Goal: Find specific page/section: Find specific page/section

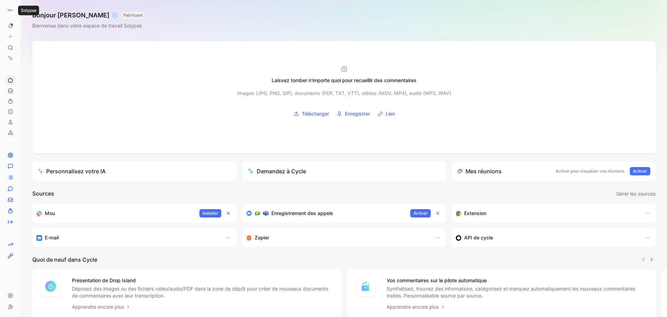
click at [13, 11] on img "button" at bounding box center [10, 10] width 7 height 7
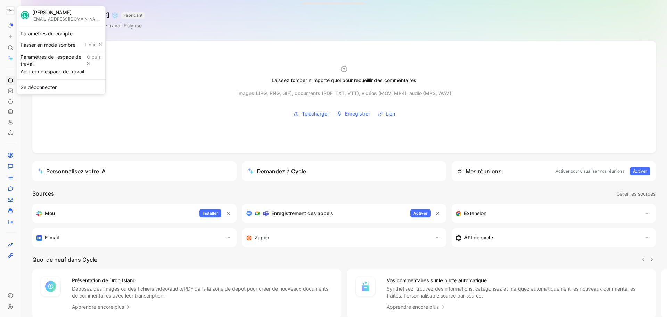
click at [145, 45] on div at bounding box center [333, 158] width 667 height 317
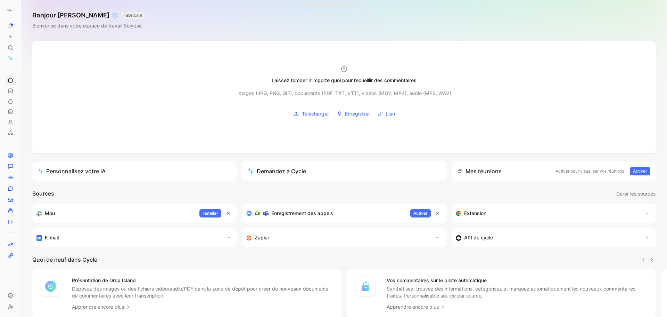
click at [23, 9] on icon at bounding box center [23, 11] width 6 height 6
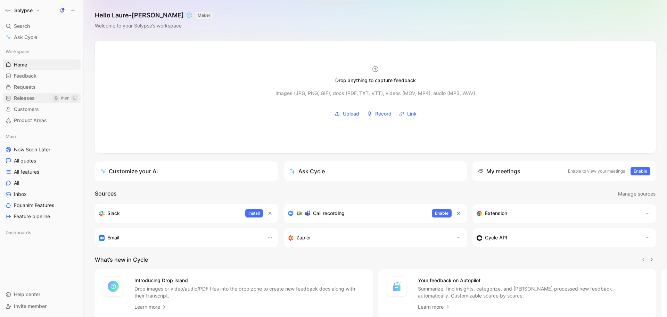
click at [39, 96] on link "Releases G then L" at bounding box center [42, 98] width 78 height 10
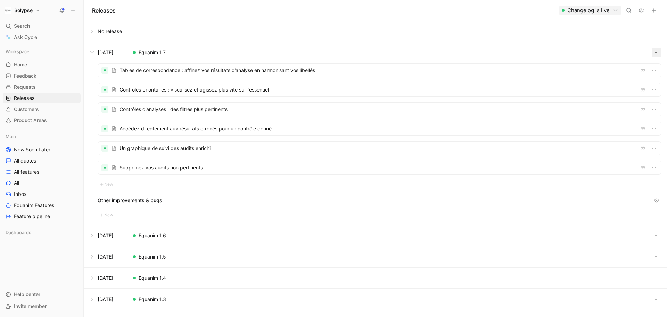
click at [652, 55] on button "button" at bounding box center [657, 53] width 10 height 10
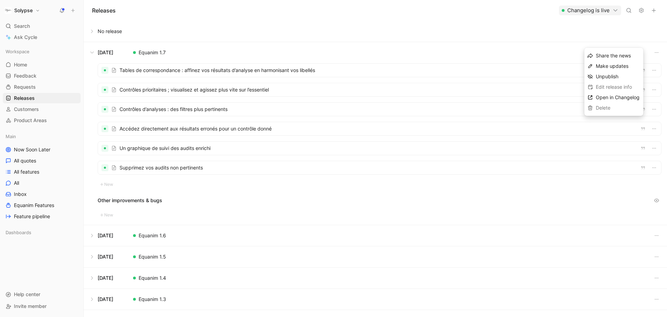
click at [557, 49] on button at bounding box center [375, 52] width 583 height 21
